Goal: Information Seeking & Learning: Find specific fact

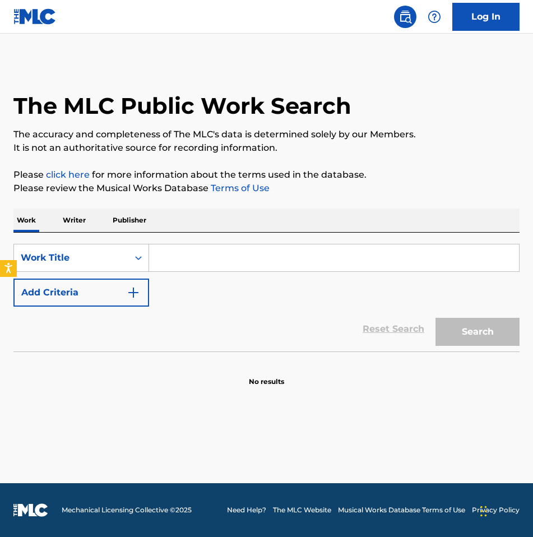
drag, startPoint x: 175, startPoint y: 256, endPoint x: 181, endPoint y: 258, distance: 6.6
click at [175, 256] on input "Search Form" at bounding box center [334, 258] width 370 height 27
paste input "Teenage Dirtbag"
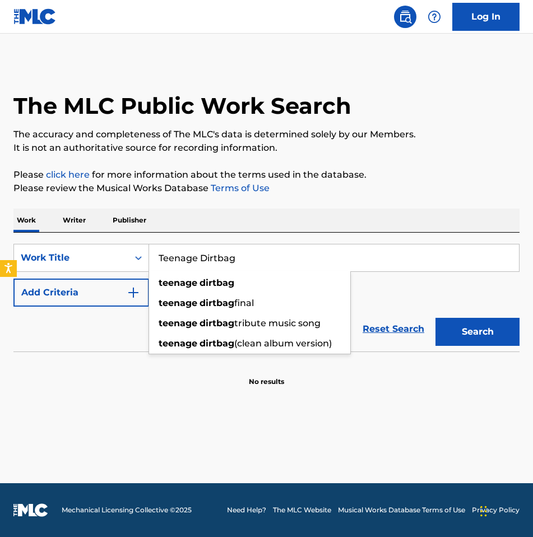
type input "Teenage Dirtbag"
click at [413, 408] on main "The MLC Public Work Search The accuracy and completeness of The MLC's data is d…" at bounding box center [266, 259] width 533 height 450
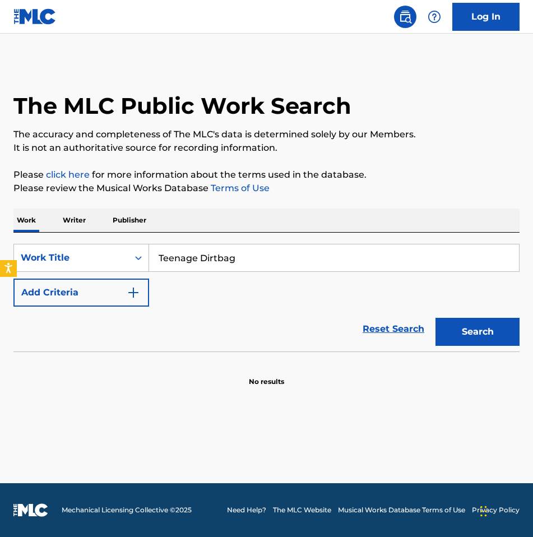
click at [61, 298] on button "Add Criteria" at bounding box center [81, 293] width 136 height 28
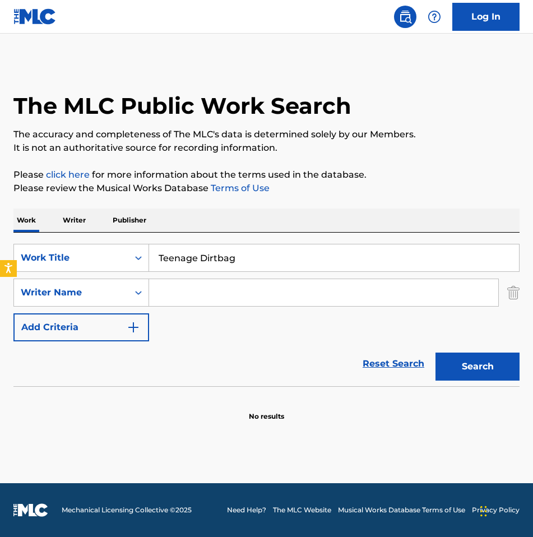
click at [466, 365] on button "Search" at bounding box center [478, 367] width 84 height 28
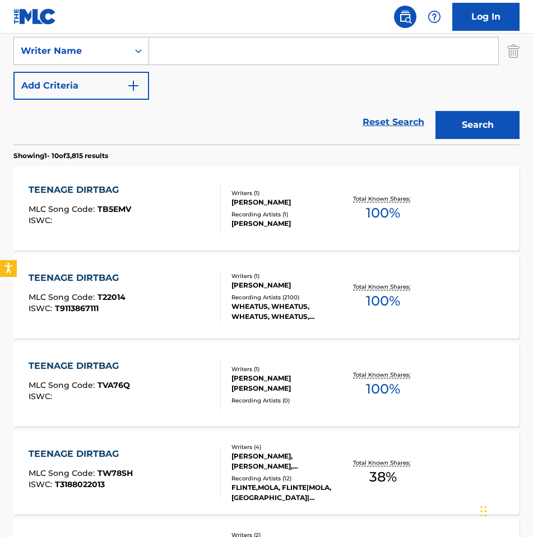
scroll to position [168, 0]
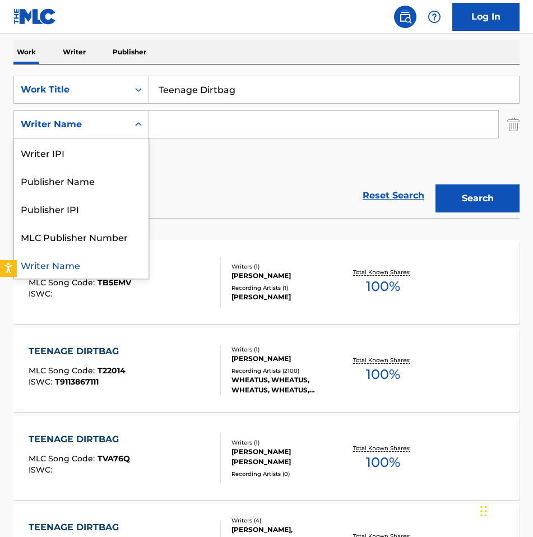
click at [50, 124] on div "Writer Name" at bounding box center [71, 124] width 101 height 13
click at [255, 127] on input "Search Form" at bounding box center [323, 124] width 349 height 27
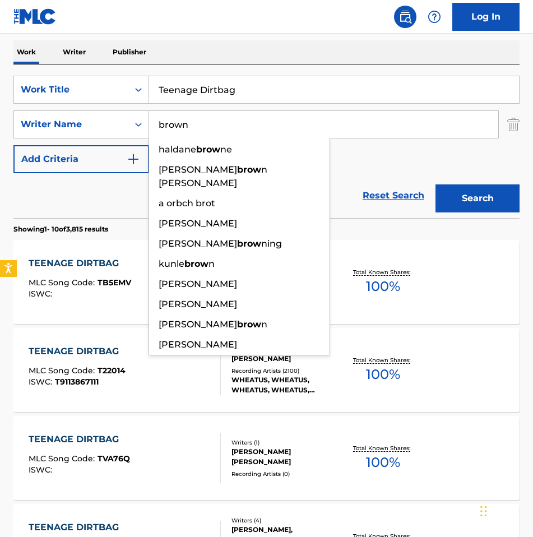
type input "brown"
click at [436, 185] on button "Search" at bounding box center [478, 199] width 84 height 28
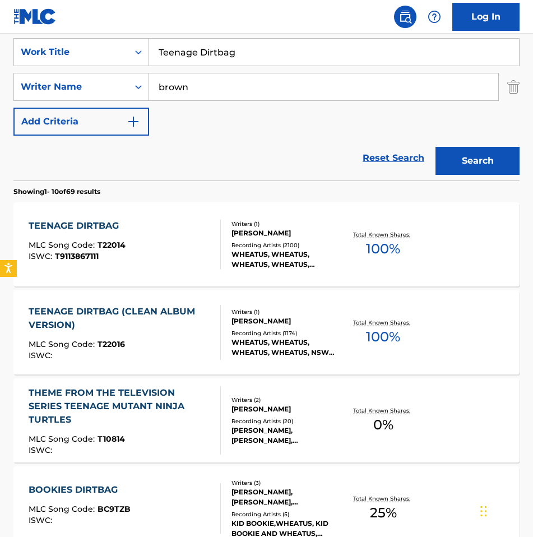
scroll to position [224, 0]
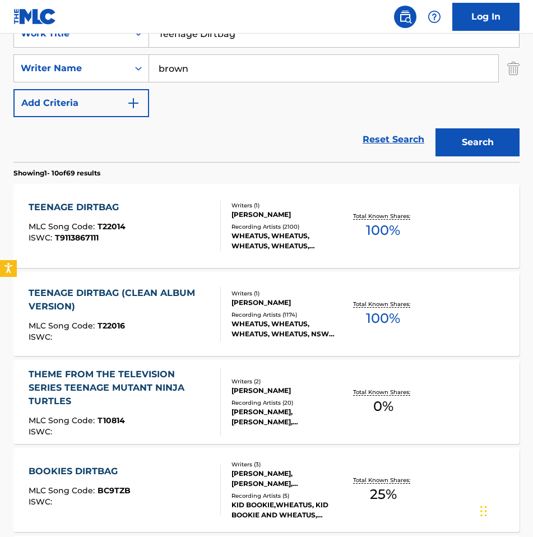
click at [184, 226] on div "TEENAGE DIRTBAG MLC Song Code : T22014 ISWC : T9113867111" at bounding box center [125, 226] width 192 height 50
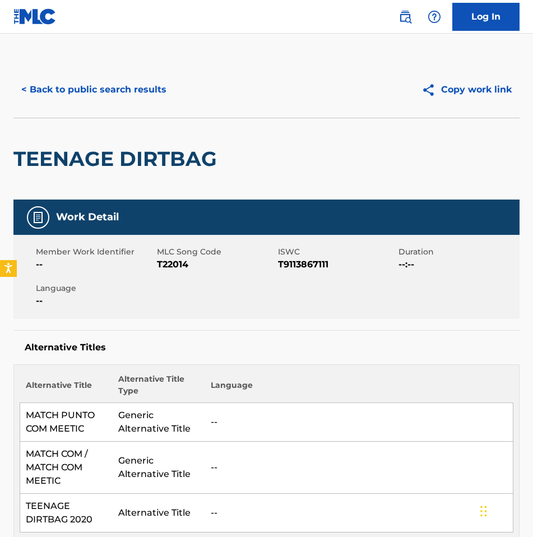
click at [67, 85] on button "< Back to public search results" at bounding box center [93, 90] width 161 height 28
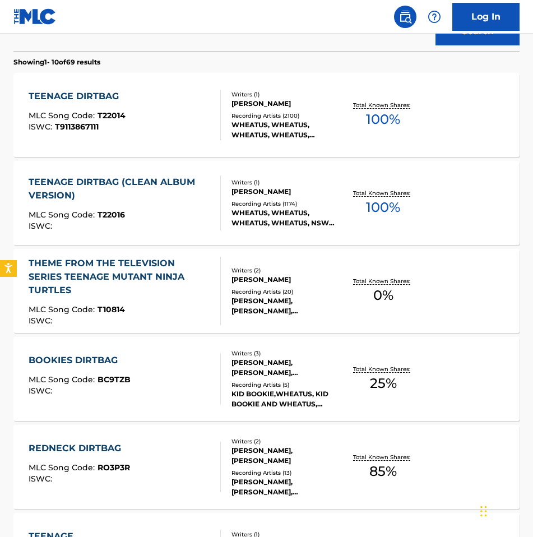
scroll to position [336, 0]
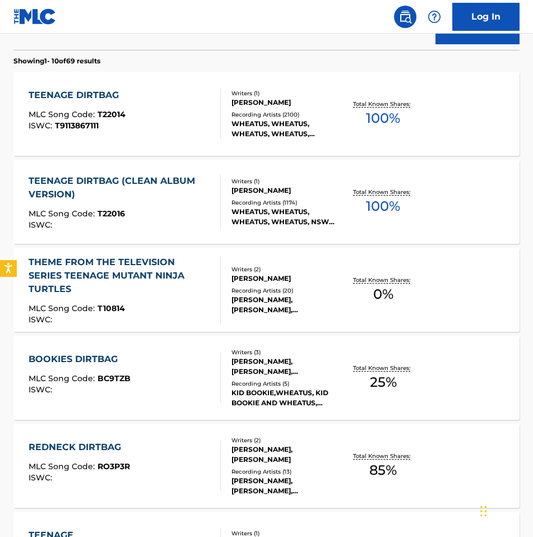
click at [127, 179] on div "TEENAGE DIRTBAG (CLEAN ALBUM VERSION)" at bounding box center [120, 187] width 183 height 27
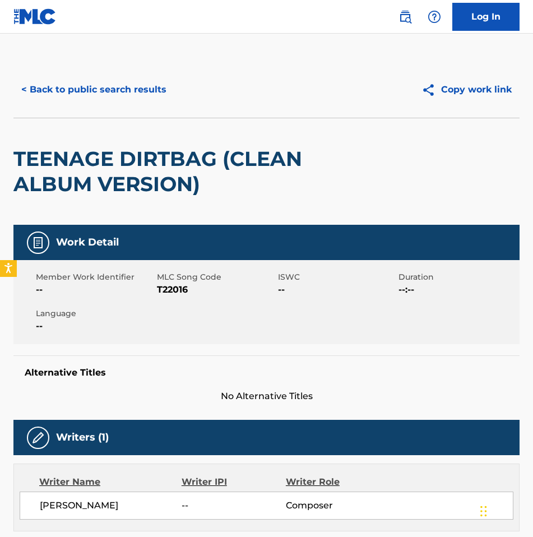
click at [76, 90] on button "< Back to public search results" at bounding box center [93, 90] width 161 height 28
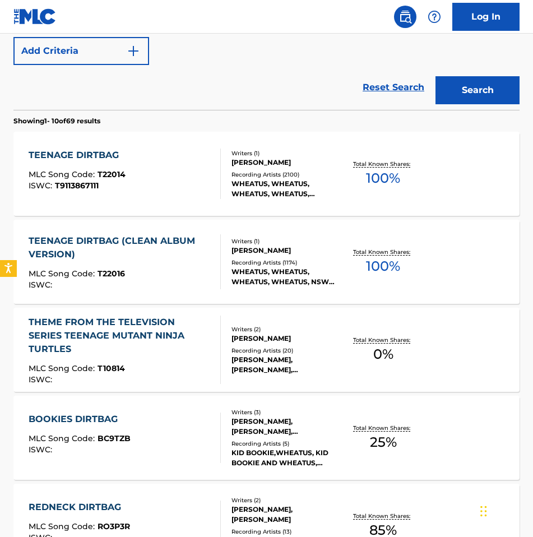
scroll to position [120, 0]
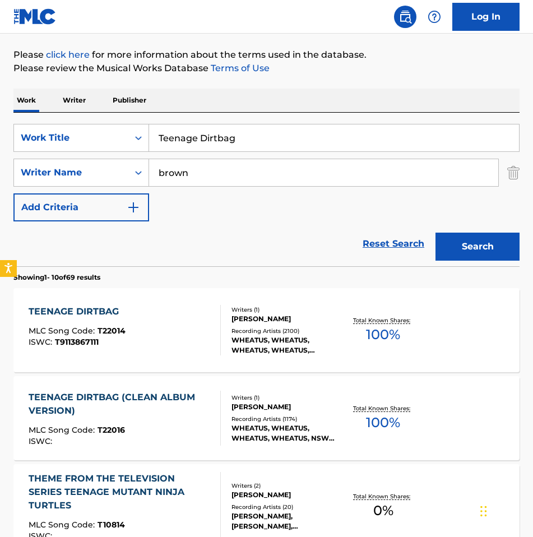
click at [122, 331] on span "T22014" at bounding box center [112, 331] width 28 height 10
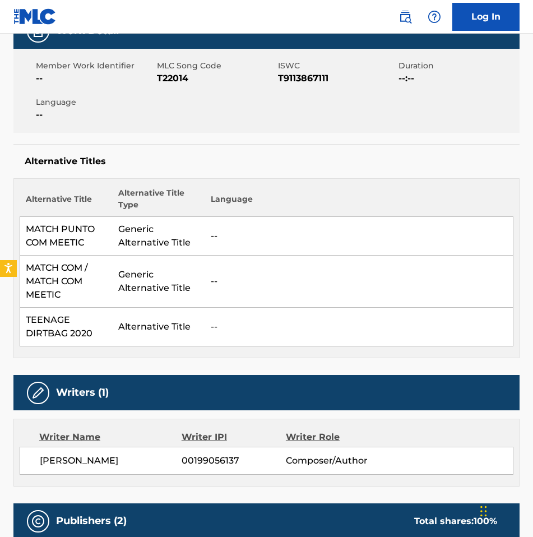
scroll to position [112, 0]
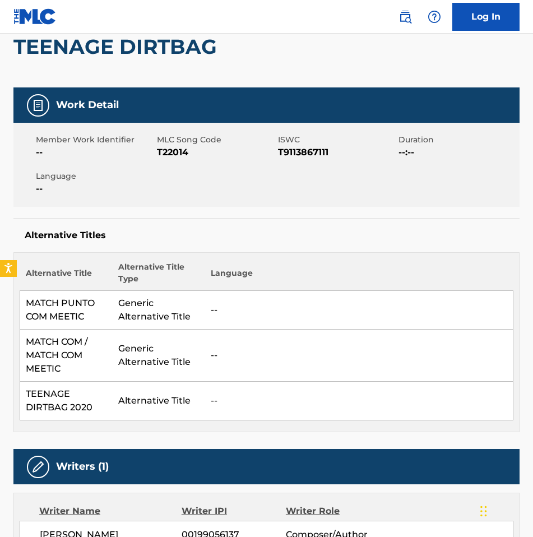
click at [167, 148] on span "T22014" at bounding box center [216, 152] width 118 height 13
copy span "T22014"
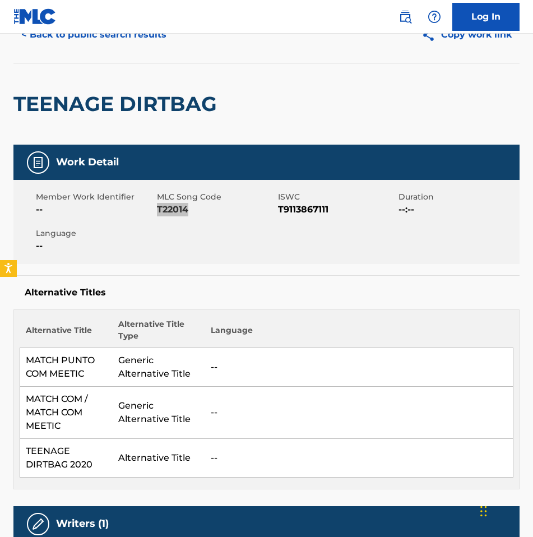
scroll to position [0, 0]
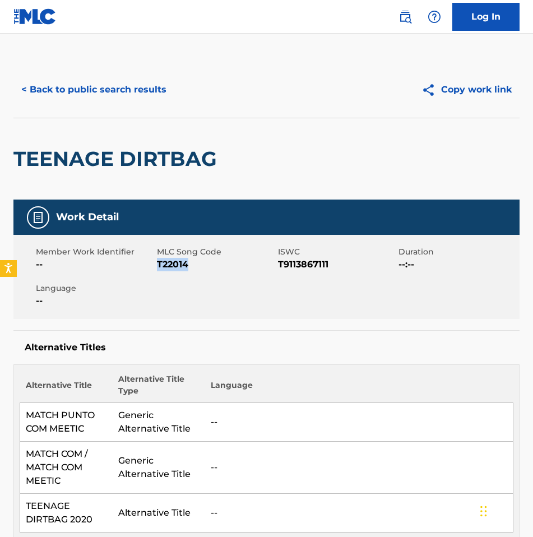
click at [136, 87] on button "< Back to public search results" at bounding box center [93, 90] width 161 height 28
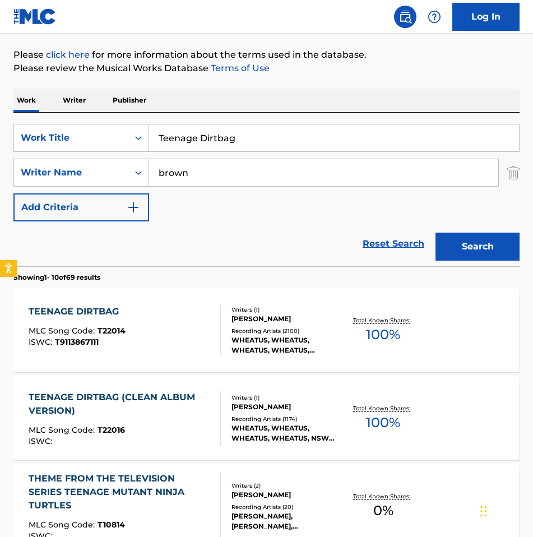
click at [125, 385] on div "TEENAGE DIRTBAG (CLEAN ALBUM VERSION) MLC Song Code : T22016 ISWC : Writers ( 1…" at bounding box center [266, 418] width 506 height 84
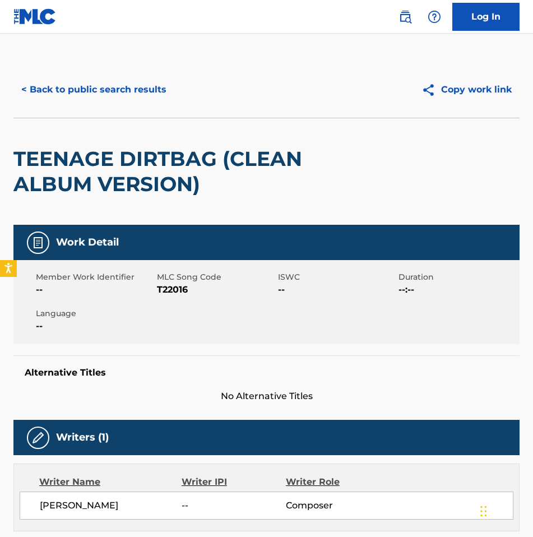
click at [182, 283] on span "T22016" at bounding box center [216, 289] width 118 height 13
click at [183, 289] on span "T22016" at bounding box center [216, 289] width 118 height 13
copy span "T22016"
